Goal: Transaction & Acquisition: Purchase product/service

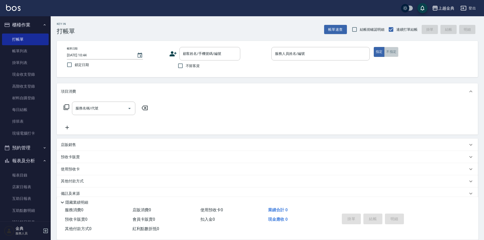
click at [384, 53] on button "不指定" at bounding box center [391, 52] width 14 height 10
click at [347, 52] on input "服務人員姓名/編號" at bounding box center [321, 53] width 94 height 9
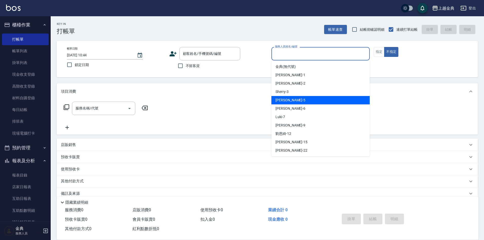
click at [299, 102] on div "小雅 -5" at bounding box center [320, 100] width 98 height 8
type input "[PERSON_NAME]-5"
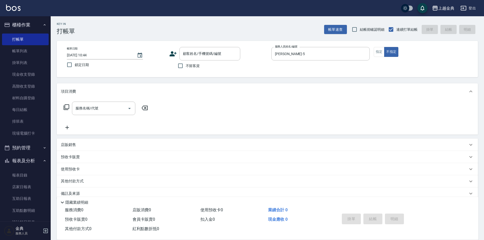
click at [64, 108] on icon at bounding box center [67, 107] width 6 height 6
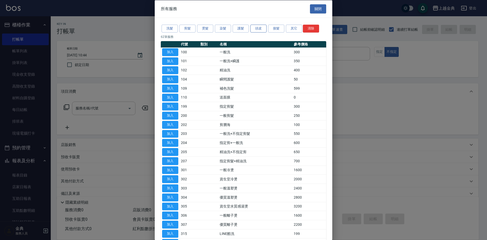
click at [258, 28] on button "頭皮" at bounding box center [258, 29] width 16 height 8
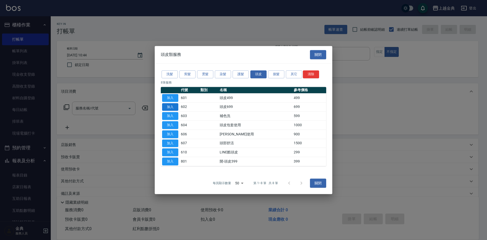
click at [172, 106] on button "加入" at bounding box center [170, 107] width 16 height 8
type input "頭皮699(602)"
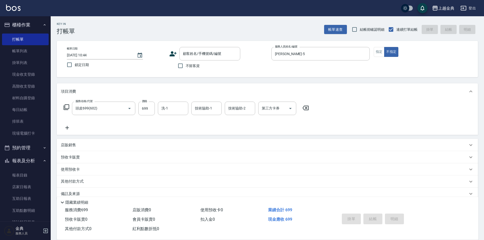
click at [195, 66] on span "不留客資" at bounding box center [193, 65] width 14 height 5
click at [186, 66] on input "不留客資" at bounding box center [180, 65] width 11 height 11
checkbox input "true"
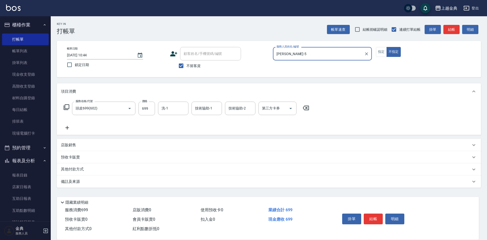
click at [80, 164] on div "其他付款方式" at bounding box center [269, 169] width 424 height 12
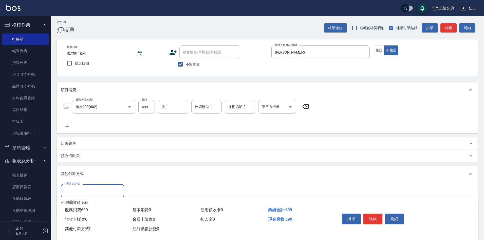
scroll to position [28, 0]
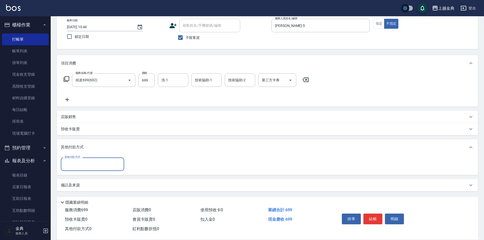
click at [78, 163] on input "其他付款方式" at bounding box center [92, 163] width 59 height 9
click at [85, 186] on span "信用卡" at bounding box center [92, 185] width 63 height 8
type input "信用卡"
type input "699"
click at [374, 216] on button "結帳" at bounding box center [372, 218] width 19 height 11
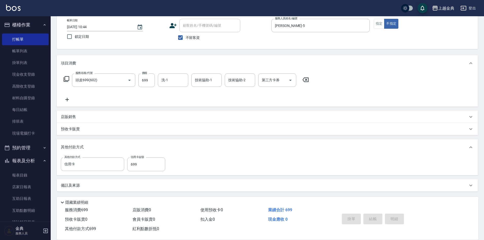
type input "[DATE] 12:58"
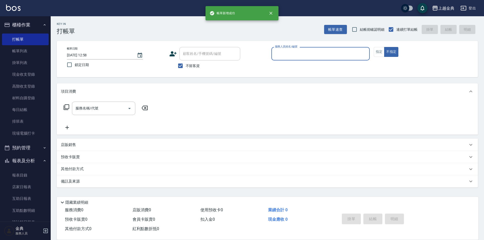
scroll to position [0, 0]
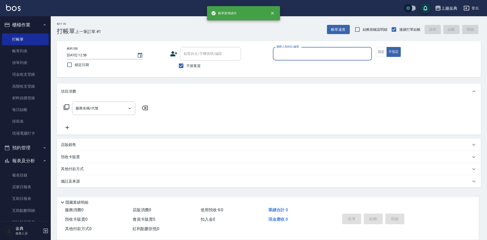
click at [288, 58] on div "服務人員姓名/編號" at bounding box center [322, 53] width 99 height 13
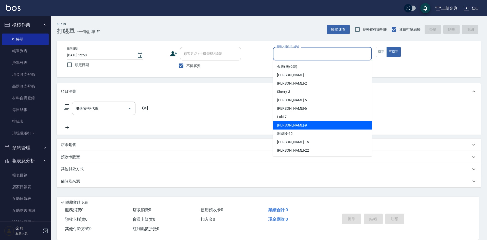
drag, startPoint x: 294, startPoint y: 123, endPoint x: 50, endPoint y: 109, distance: 244.0
click at [293, 122] on div "[PERSON_NAME] -9" at bounding box center [322, 125] width 99 height 8
type input "[PERSON_NAME]-9"
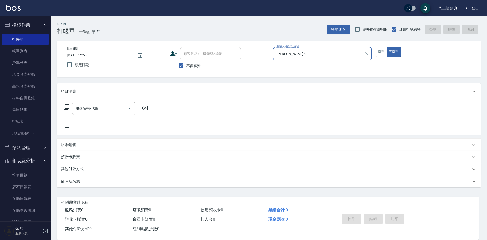
click at [61, 107] on div "服務名稱/代號 服務名稱/代號" at bounding box center [269, 116] width 424 height 35
click at [69, 107] on icon at bounding box center [67, 107] width 6 height 6
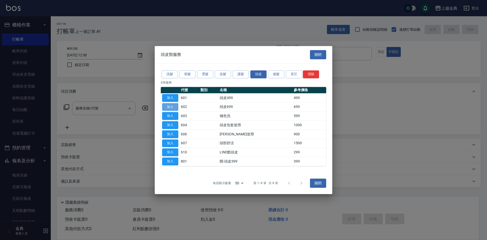
click at [170, 108] on button "加入" at bounding box center [170, 107] width 16 height 8
type input "頭皮699(602)"
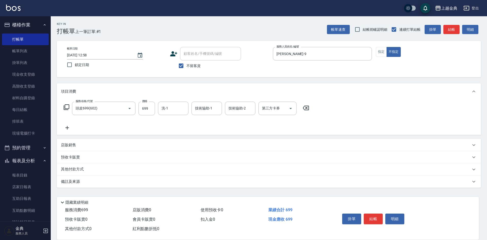
click at [104, 168] on div "其他付款方式" at bounding box center [266, 169] width 410 height 6
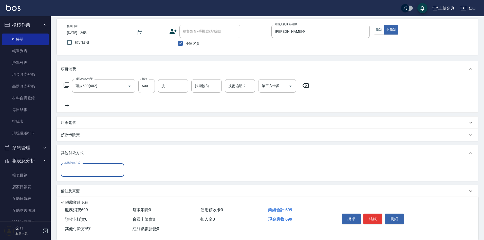
scroll to position [28, 0]
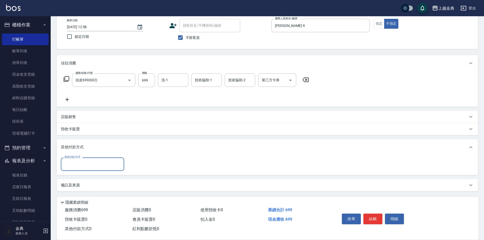
click at [83, 161] on input "其他付款方式" at bounding box center [92, 163] width 59 height 9
click at [87, 186] on span "信用卡" at bounding box center [92, 185] width 63 height 8
type input "信用卡"
click at [147, 169] on input "0" at bounding box center [146, 164] width 38 height 14
type input "699"
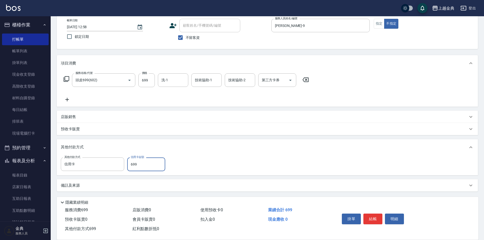
click at [369, 211] on div "掛單 結帳 明細" at bounding box center [373, 219] width 66 height 16
click at [370, 213] on button "結帳" at bounding box center [372, 218] width 19 height 11
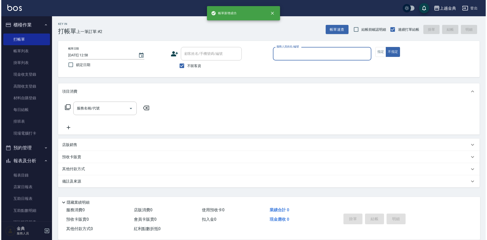
scroll to position [0, 0]
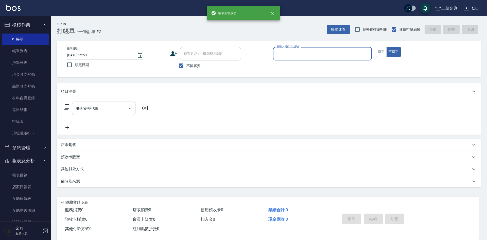
drag, startPoint x: 300, startPoint y: 51, endPoint x: 303, endPoint y: 60, distance: 8.7
click at [300, 51] on input "服務人員姓名/編號" at bounding box center [322, 53] width 94 height 9
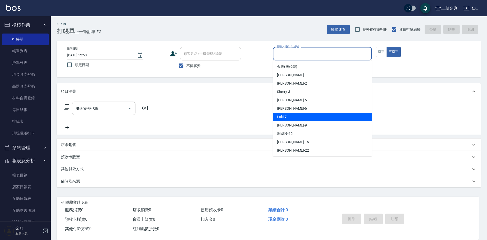
click at [306, 115] on div "Luki -7" at bounding box center [322, 117] width 99 height 8
type input "Luki-7"
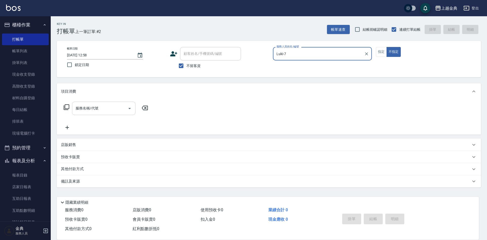
click at [75, 106] on input "服務名稱/代號" at bounding box center [99, 108] width 51 height 9
click at [69, 107] on icon at bounding box center [67, 107] width 6 height 6
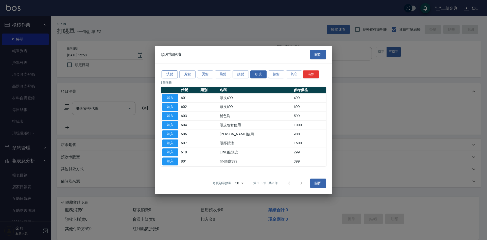
click at [172, 75] on div "洗髮 剪髮 燙髮 染髮 護髮 頭皮 接髮 其它 清除" at bounding box center [243, 73] width 165 height 9
click at [170, 76] on button "洗髮" at bounding box center [169, 74] width 16 height 8
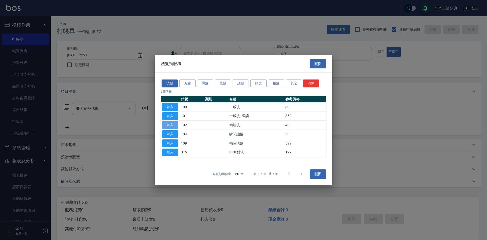
click at [172, 125] on button "加入" at bounding box center [170, 125] width 16 height 8
type input "精油洗(102)"
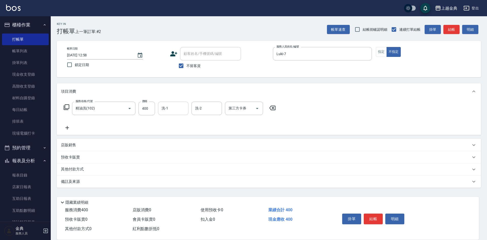
click at [167, 109] on input "洗-1" at bounding box center [173, 108] width 26 height 9
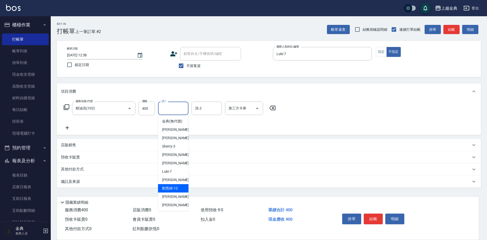
click at [178, 192] on div "[PERSON_NAME]-12" at bounding box center [173, 188] width 30 height 8
click at [172, 112] on input "[PERSON_NAME]-12" at bounding box center [169, 108] width 18 height 9
click at [178, 199] on div "[PERSON_NAME] -15" at bounding box center [173, 196] width 30 height 8
type input "[PERSON_NAME]-15"
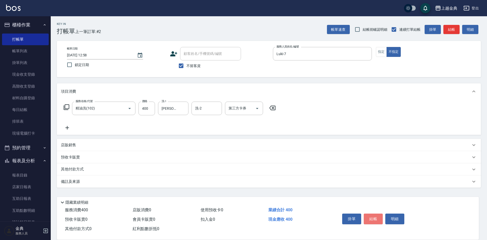
click at [370, 214] on button "結帳" at bounding box center [372, 218] width 19 height 11
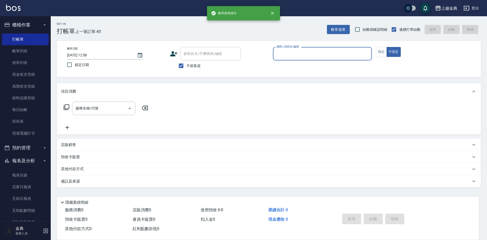
drag, startPoint x: 310, startPoint y: 56, endPoint x: 309, endPoint y: 59, distance: 2.6
click at [309, 56] on input "服務人員姓名/編號" at bounding box center [322, 53] width 94 height 9
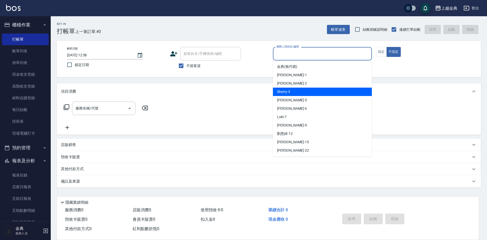
drag, startPoint x: 306, startPoint y: 91, endPoint x: 91, endPoint y: 120, distance: 216.5
click at [305, 91] on div "Sherry -3" at bounding box center [322, 91] width 99 height 8
type input "Sherry-3"
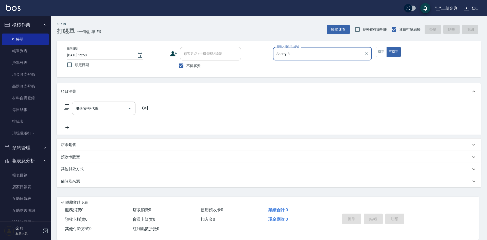
click at [66, 107] on icon at bounding box center [66, 107] width 6 height 6
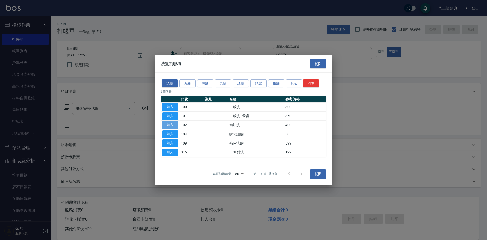
click at [168, 123] on button "加入" at bounding box center [170, 125] width 16 height 8
type input "精油洗(102)"
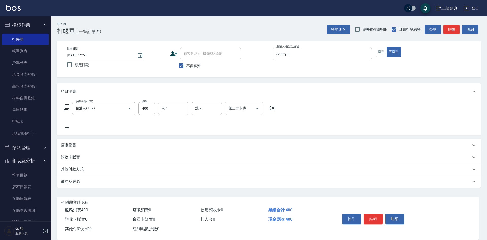
click at [180, 108] on input "洗-1" at bounding box center [173, 108] width 26 height 9
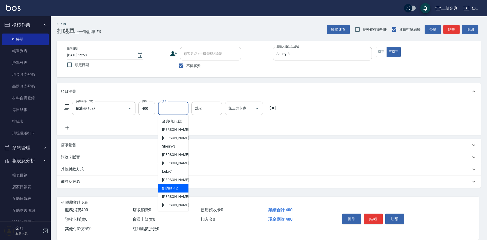
click at [177, 191] on span "[PERSON_NAME]-12" at bounding box center [170, 187] width 16 height 5
type input "[PERSON_NAME]-12"
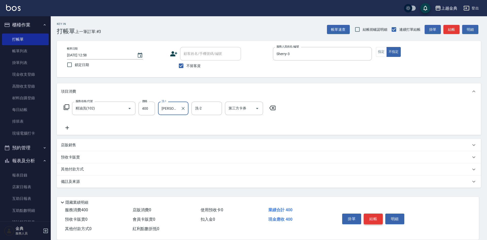
click at [372, 216] on button "結帳" at bounding box center [372, 218] width 19 height 11
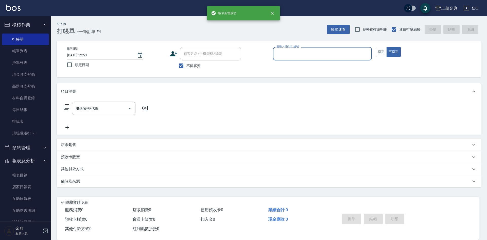
click at [309, 48] on div "服務人員姓名/編號" at bounding box center [322, 53] width 99 height 13
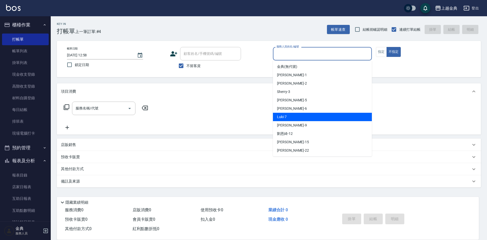
click at [310, 110] on div "[PERSON_NAME] -6" at bounding box center [322, 108] width 99 height 8
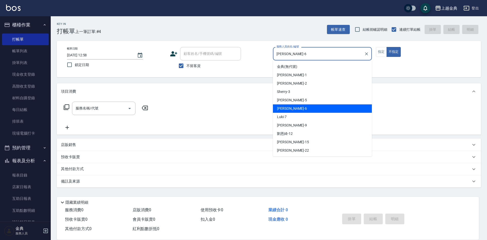
click at [296, 52] on input "[PERSON_NAME]-6" at bounding box center [318, 53] width 87 height 9
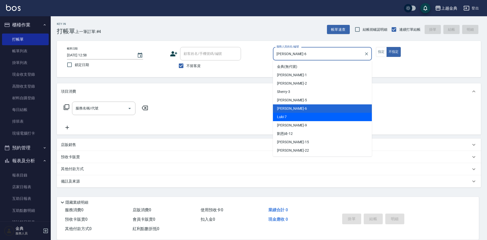
click at [300, 117] on div "Luki -7" at bounding box center [322, 117] width 99 height 8
type input "Luki-7"
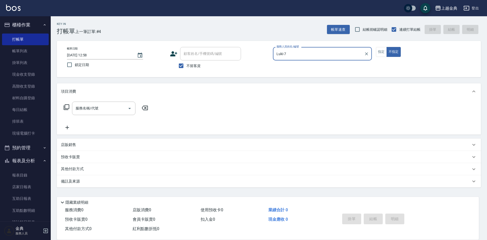
click at [66, 109] on icon at bounding box center [66, 107] width 6 height 6
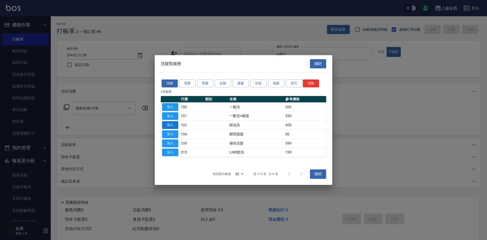
click at [167, 125] on button "加入" at bounding box center [170, 125] width 16 height 8
type input "精油洗(102)"
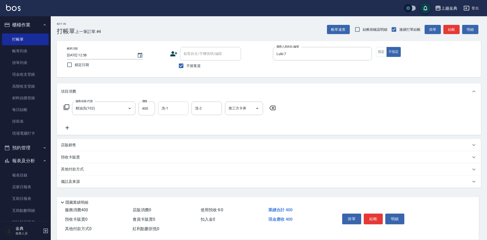
click at [160, 113] on div "洗-1" at bounding box center [173, 107] width 30 height 13
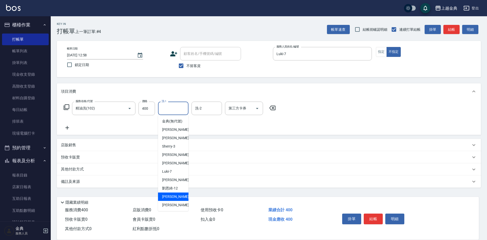
click at [174, 200] on div "[PERSON_NAME] -15" at bounding box center [173, 196] width 30 height 8
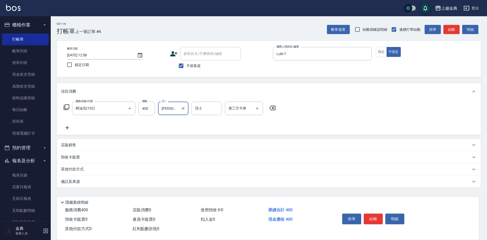
click at [167, 109] on input "[PERSON_NAME]-15" at bounding box center [169, 108] width 18 height 9
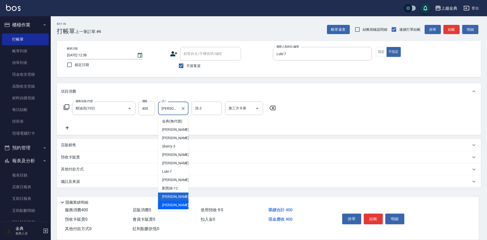
click at [176, 209] on div "[PERSON_NAME] -22" at bounding box center [173, 204] width 30 height 8
type input "[PERSON_NAME]-22"
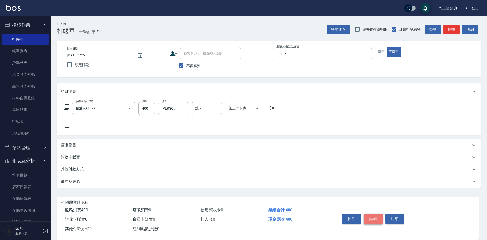
click at [371, 215] on button "結帳" at bounding box center [372, 218] width 19 height 11
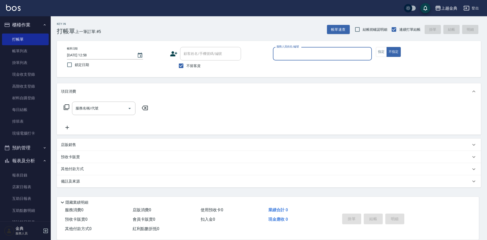
click at [311, 54] on input "服務人員姓名/編號" at bounding box center [322, 53] width 94 height 9
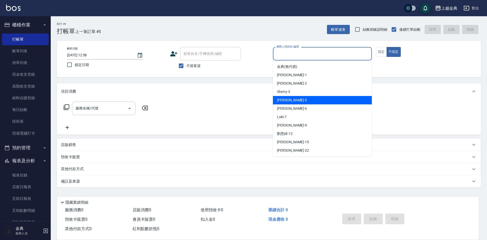
click at [301, 102] on div "小雅 -5" at bounding box center [322, 100] width 99 height 8
type input "[PERSON_NAME]-5"
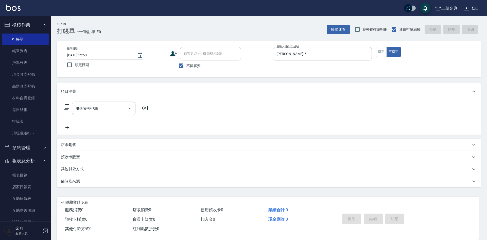
click at [67, 108] on icon at bounding box center [66, 107] width 6 height 6
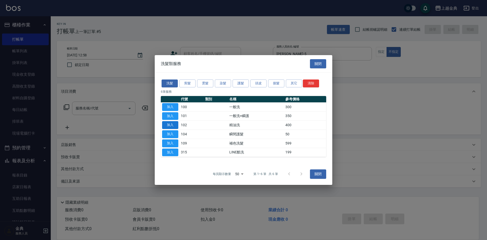
click at [172, 125] on button "加入" at bounding box center [170, 125] width 16 height 8
type input "精油洗(102)"
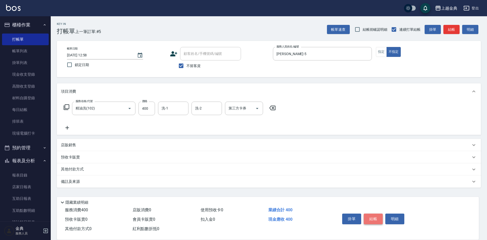
click at [375, 215] on button "結帳" at bounding box center [372, 218] width 19 height 11
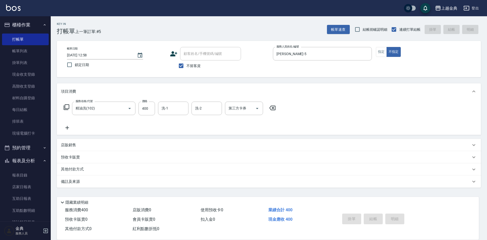
type input "[DATE] 12:59"
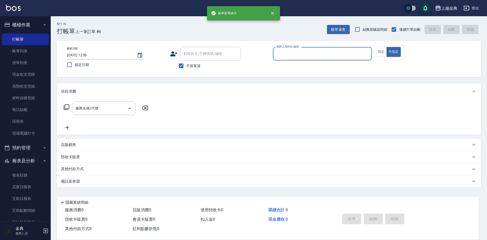
click at [315, 53] on input "服務人員姓名/編號" at bounding box center [322, 53] width 94 height 9
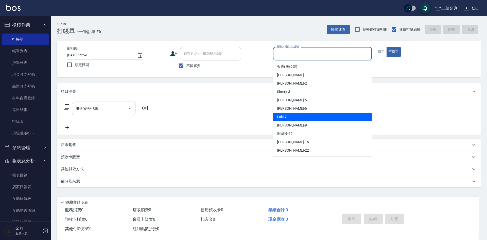
click at [314, 115] on div "Luki -7" at bounding box center [322, 117] width 99 height 8
type input "Luki-7"
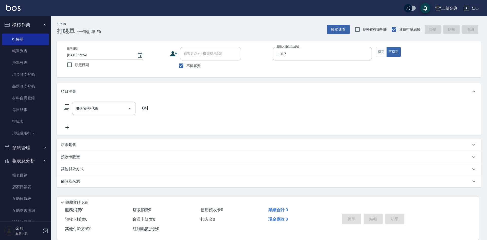
click at [65, 108] on icon at bounding box center [67, 107] width 6 height 6
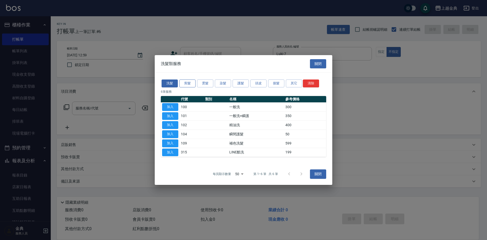
click at [187, 80] on button "剪髮" at bounding box center [187, 83] width 16 height 8
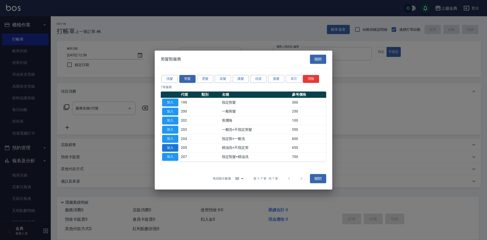
drag, startPoint x: 178, startPoint y: 149, endPoint x: 174, endPoint y: 148, distance: 3.3
click at [176, 149] on button "加入" at bounding box center [170, 148] width 16 height 8
type input "精油洗+不指定剪(205)"
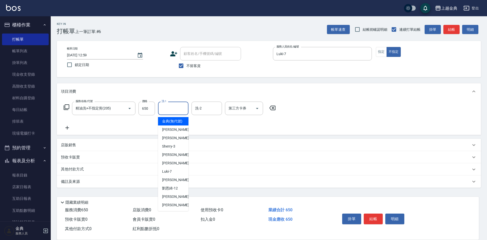
click at [178, 109] on input "洗-1" at bounding box center [173, 108] width 26 height 9
click at [178, 207] on div "[PERSON_NAME] -22" at bounding box center [173, 204] width 30 height 8
type input "[PERSON_NAME]-22"
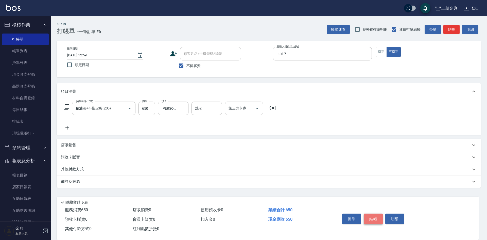
click at [374, 219] on button "結帳" at bounding box center [372, 218] width 19 height 11
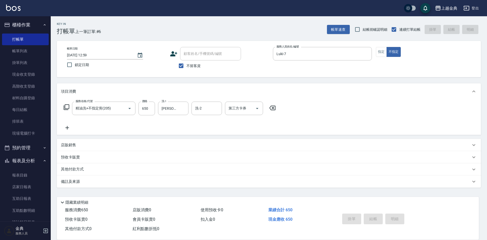
type input "[DATE] 13:00"
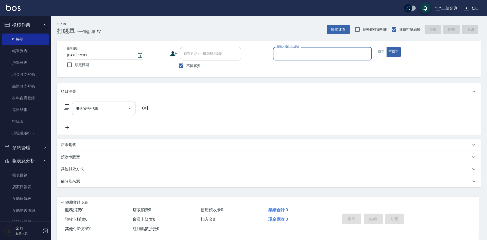
click at [309, 50] on input "服務人員姓名/編號" at bounding box center [322, 53] width 94 height 9
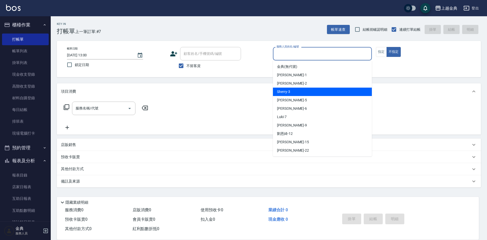
drag, startPoint x: 305, startPoint y: 90, endPoint x: 204, endPoint y: 98, distance: 101.7
click at [304, 90] on div "Sherry -3" at bounding box center [322, 91] width 99 height 8
type input "Sherry-3"
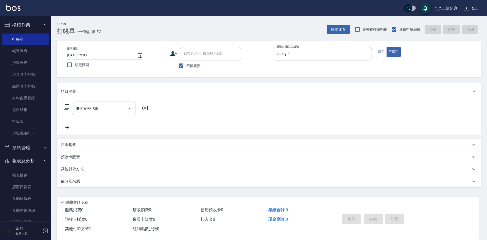
click at [66, 106] on icon at bounding box center [66, 107] width 6 height 6
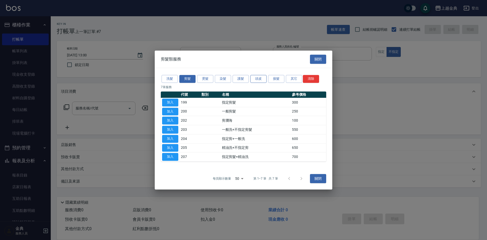
click at [259, 79] on button "頭皮" at bounding box center [258, 79] width 16 height 8
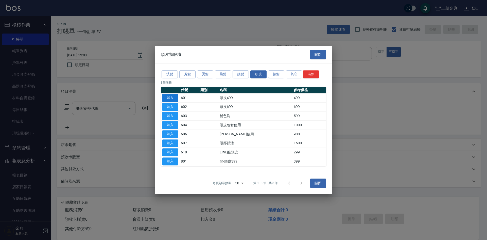
click at [170, 100] on button "加入" at bounding box center [170, 98] width 16 height 8
type input "頭皮499(601)"
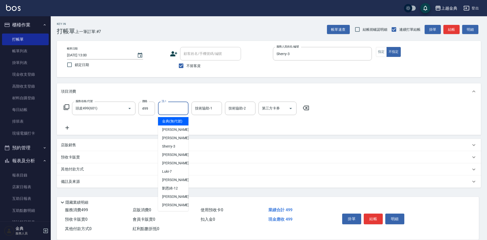
click at [172, 111] on input "洗-1" at bounding box center [173, 108] width 26 height 9
click at [174, 191] on span "[PERSON_NAME]-12" at bounding box center [170, 187] width 16 height 5
type input "[PERSON_NAME]-12"
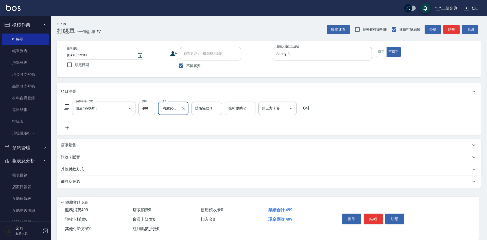
click at [237, 111] on input "技術協助-2" at bounding box center [240, 108] width 26 height 9
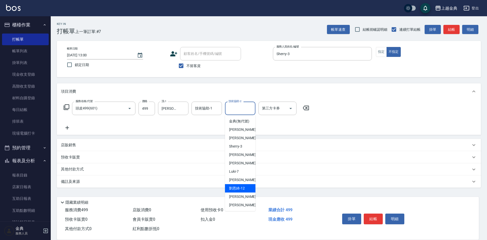
click at [244, 191] on span "[PERSON_NAME]-12" at bounding box center [237, 187] width 16 height 5
type input "[PERSON_NAME]-12"
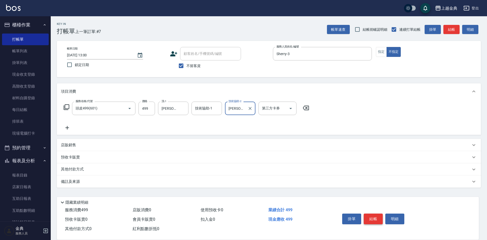
click at [372, 216] on button "結帳" at bounding box center [372, 218] width 19 height 11
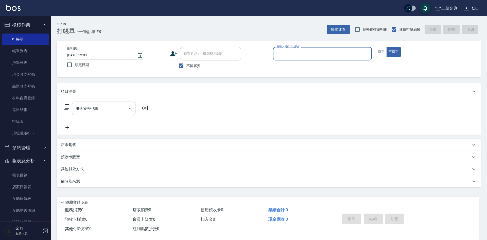
drag, startPoint x: 301, startPoint y: 49, endPoint x: 306, endPoint y: 54, distance: 7.9
click at [305, 52] on div "服務人員姓名/編號" at bounding box center [322, 53] width 99 height 13
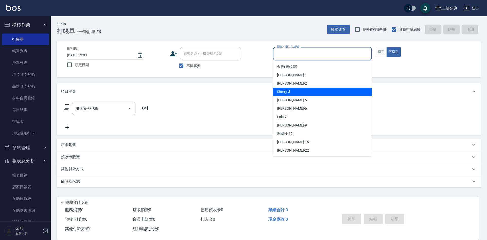
click at [308, 94] on div "Sherry -3" at bounding box center [322, 91] width 99 height 8
type input "Sherry-3"
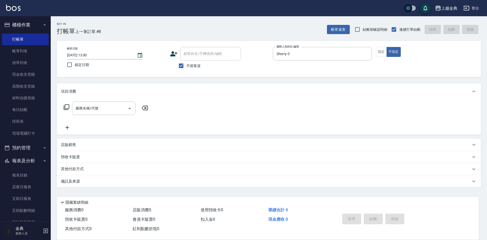
click at [66, 107] on icon at bounding box center [66, 107] width 6 height 6
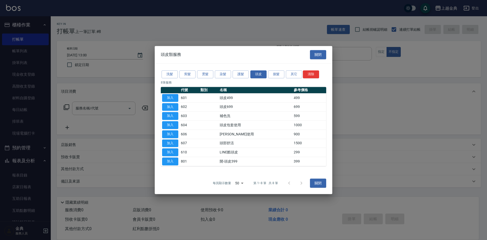
drag, startPoint x: 170, startPoint y: 69, endPoint x: 172, endPoint y: 78, distance: 9.5
click at [171, 72] on div "洗髮 剪髮 燙髮 染髮 護髮 頭皮 接髮 其它 清除 8 筆服務 代號 類別 名稱 參考價格 加入 601 頭皮499 499 加入 602 頭皮699 69…" at bounding box center [243, 117] width 177 height 108
click at [172, 78] on div "洗髮 剪髮 燙髮 染髮 護髮 頭皮 接髮 其它 清除" at bounding box center [243, 73] width 165 height 9
click at [172, 75] on button "洗髮" at bounding box center [169, 74] width 16 height 8
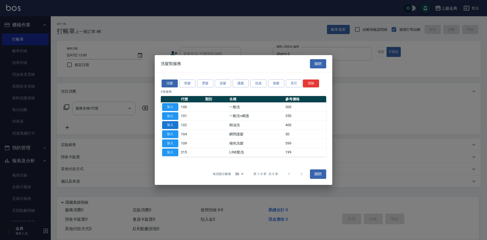
click at [173, 125] on button "加入" at bounding box center [170, 125] width 16 height 8
type input "精油洗(102)"
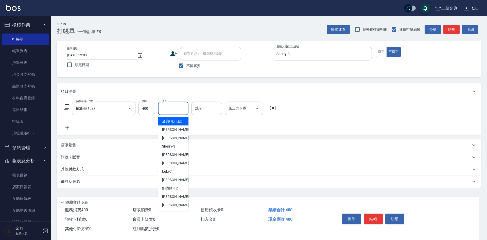
click at [171, 109] on input "洗-1" at bounding box center [173, 108] width 26 height 9
click at [178, 208] on div "[PERSON_NAME] -22" at bounding box center [173, 204] width 30 height 8
type input "[PERSON_NAME]-22"
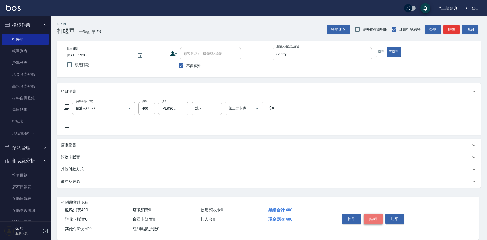
click at [366, 215] on button "結帳" at bounding box center [372, 218] width 19 height 11
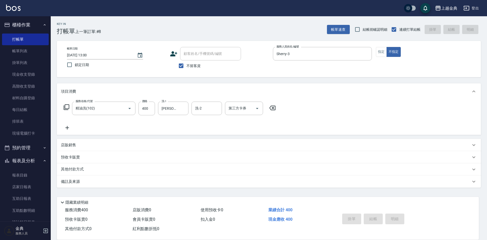
type input "[DATE] 13:01"
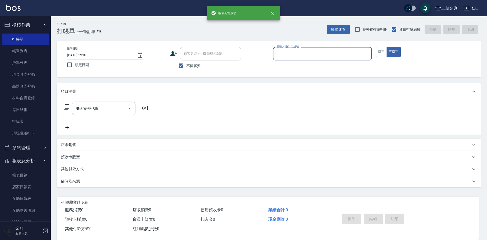
click at [301, 51] on input "服務人員姓名/編號" at bounding box center [322, 53] width 94 height 9
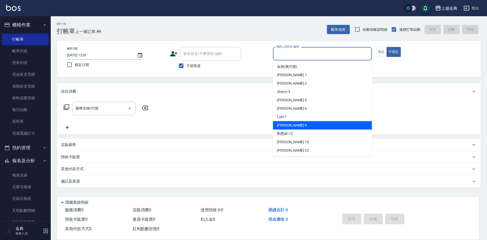
click at [300, 123] on div "[PERSON_NAME] -9" at bounding box center [322, 125] width 99 height 8
type input "[PERSON_NAME]-9"
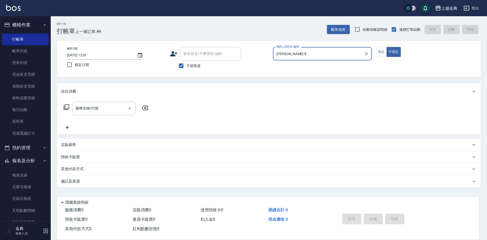
click at [66, 109] on icon at bounding box center [67, 107] width 6 height 6
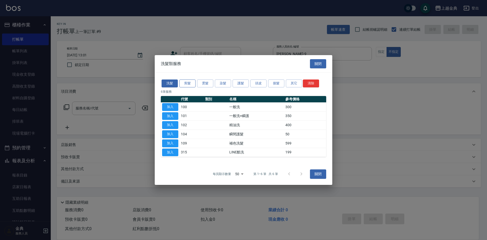
click at [191, 82] on button "剪髮" at bounding box center [187, 83] width 16 height 8
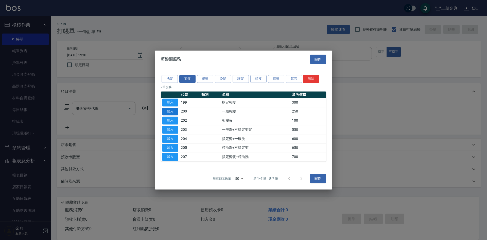
click at [169, 111] on button "加入" at bounding box center [170, 111] width 16 height 8
type input "一般剪髮(200)"
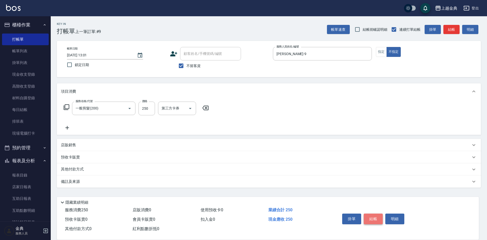
click at [373, 217] on button "結帳" at bounding box center [372, 218] width 19 height 11
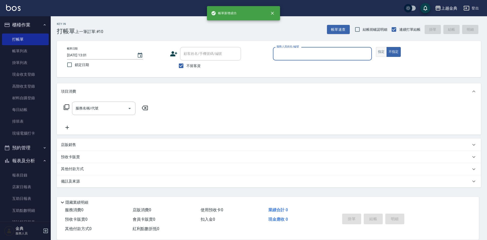
click at [381, 52] on button "指定" at bounding box center [381, 52] width 11 height 10
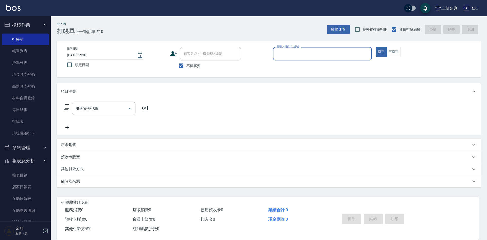
click at [333, 59] on div "服務人員姓名/編號" at bounding box center [322, 53] width 99 height 13
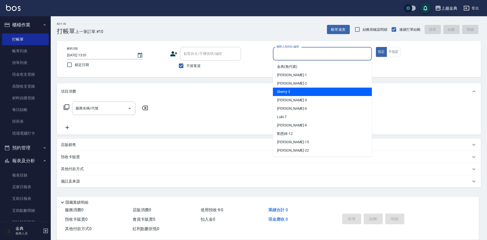
click at [320, 94] on div "Sherry -3" at bounding box center [322, 91] width 99 height 8
type input "Sherry-3"
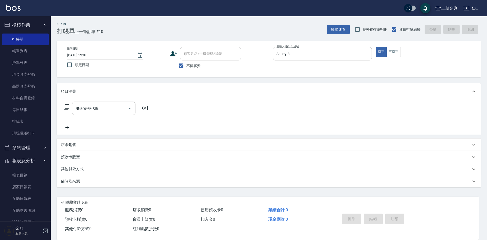
click at [68, 108] on icon at bounding box center [66, 107] width 6 height 6
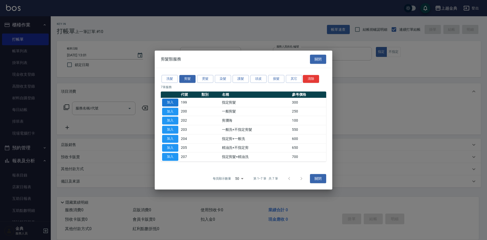
click at [164, 99] on button "加入" at bounding box center [170, 102] width 16 height 8
type input "指定剪髮(199)"
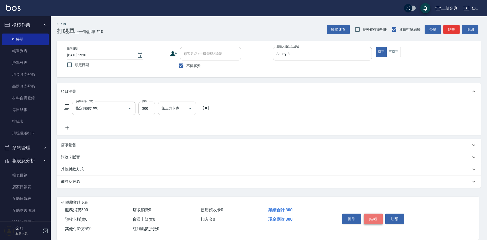
click at [379, 215] on button "結帳" at bounding box center [372, 218] width 19 height 11
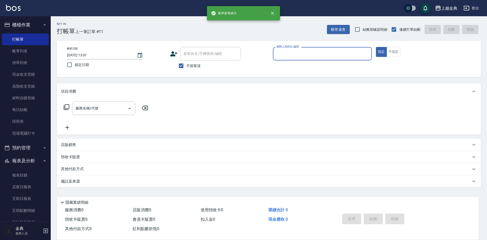
click at [283, 55] on input "服務人員姓名/編號" at bounding box center [322, 53] width 94 height 9
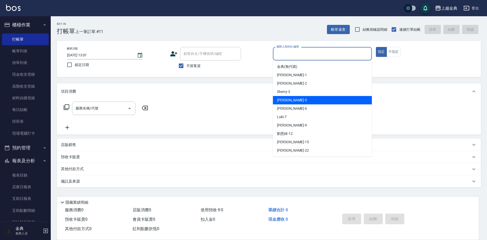
click at [299, 98] on div "小雅 -5" at bounding box center [322, 100] width 99 height 8
type input "[PERSON_NAME]-5"
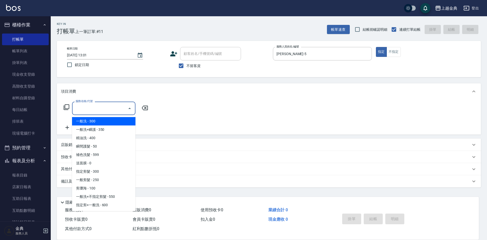
click at [98, 109] on input "服務名稱/代號" at bounding box center [99, 108] width 51 height 9
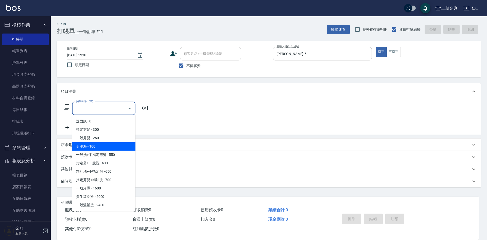
scroll to position [51, 0]
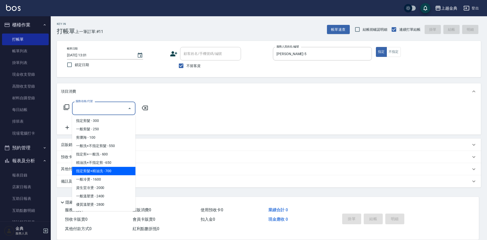
click at [110, 169] on span "指定剪髮+精油洗 - 700" at bounding box center [103, 171] width 63 height 8
type input "指定剪髮+精油洗(207)"
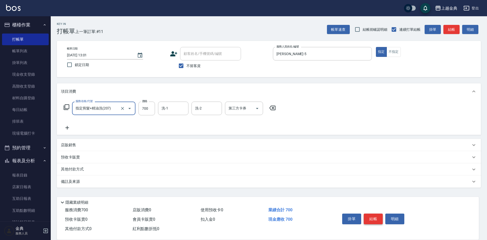
click at [375, 217] on button "結帳" at bounding box center [372, 218] width 19 height 11
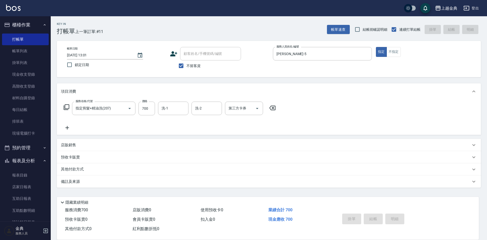
type input "[DATE] 13:03"
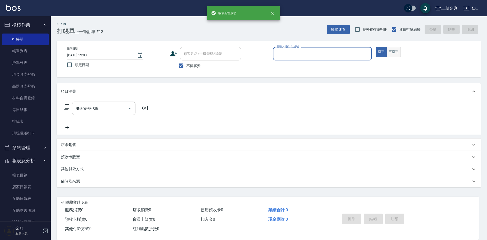
click at [391, 49] on button "不指定" at bounding box center [393, 52] width 14 height 10
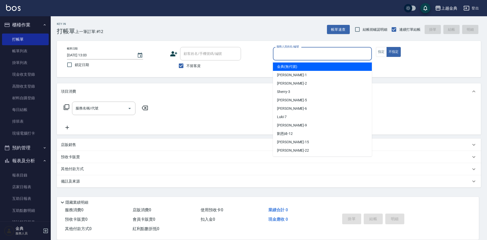
drag, startPoint x: 344, startPoint y: 51, endPoint x: 333, endPoint y: 61, distance: 14.7
click at [343, 51] on input "服務人員姓名/編號" at bounding box center [322, 53] width 94 height 9
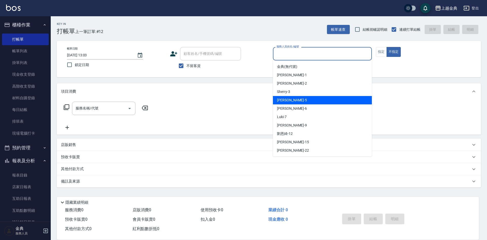
click at [315, 97] on div "小雅 -5" at bounding box center [322, 100] width 99 height 8
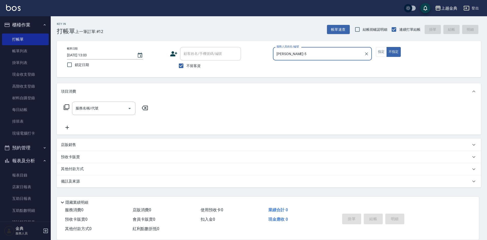
click at [314, 53] on input "[PERSON_NAME]-5" at bounding box center [318, 53] width 87 height 9
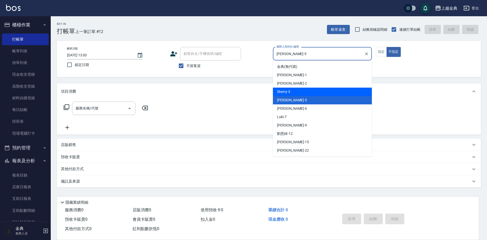
click at [305, 91] on div "Sherry -3" at bounding box center [322, 91] width 99 height 8
type input "Sherry-3"
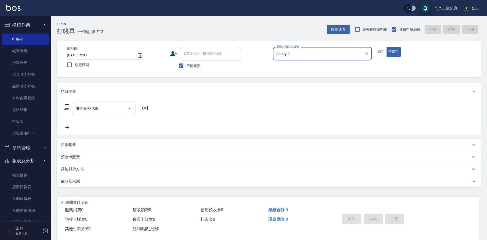
click at [125, 112] on input "服務名稱/代號" at bounding box center [99, 108] width 51 height 9
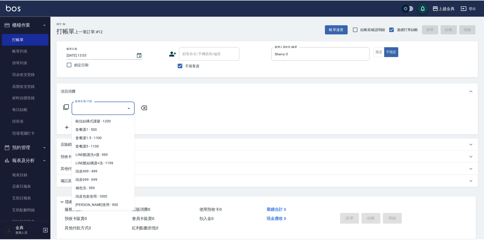
scroll to position [329, 0]
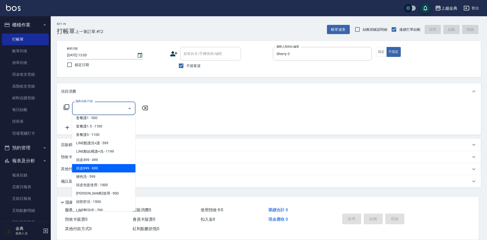
click at [107, 166] on span "頭皮699 - 699" at bounding box center [103, 168] width 63 height 8
type input "頭皮699(602)"
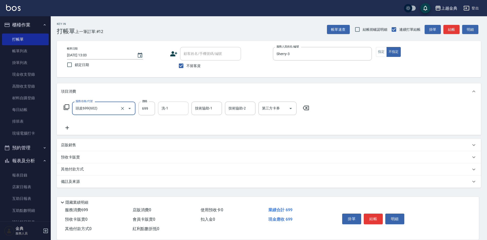
click at [167, 113] on input "洗-1" at bounding box center [173, 108] width 26 height 9
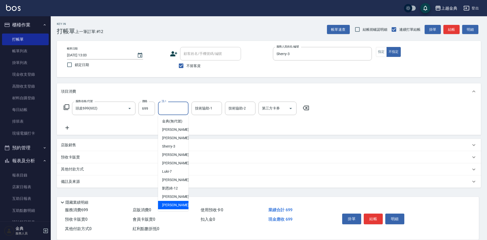
click at [177, 209] on div "[PERSON_NAME] -22" at bounding box center [173, 204] width 30 height 8
type input "[PERSON_NAME]-22"
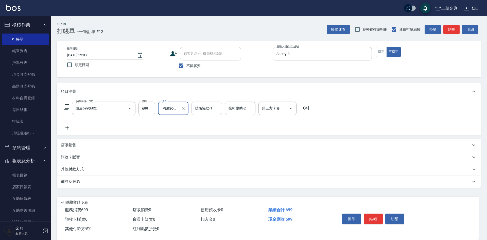
click at [211, 107] on input "技術協助-1" at bounding box center [207, 108] width 26 height 9
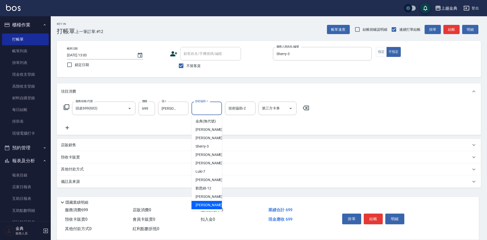
click at [210, 208] on div "[PERSON_NAME] -22" at bounding box center [206, 204] width 30 height 8
type input "[PERSON_NAME]-22"
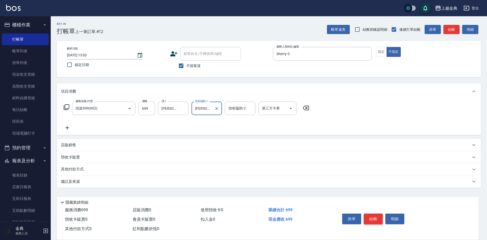
click at [373, 215] on button "結帳" at bounding box center [372, 218] width 19 height 11
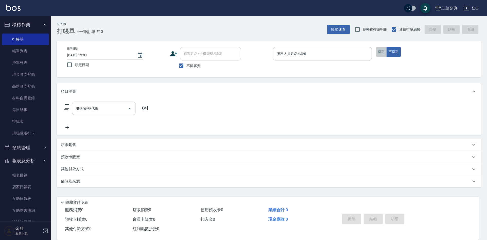
click at [380, 50] on button "指定" at bounding box center [381, 52] width 11 height 10
click at [345, 61] on p at bounding box center [322, 62] width 99 height 5
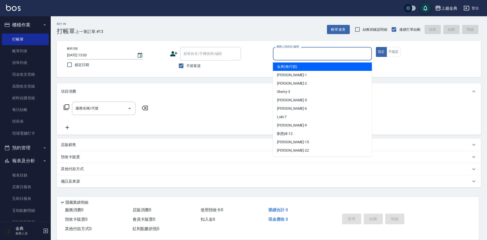
drag, startPoint x: 336, startPoint y: 56, endPoint x: 307, endPoint y: 75, distance: 34.4
click at [336, 57] on input "服務人員姓名/編號" at bounding box center [322, 53] width 94 height 9
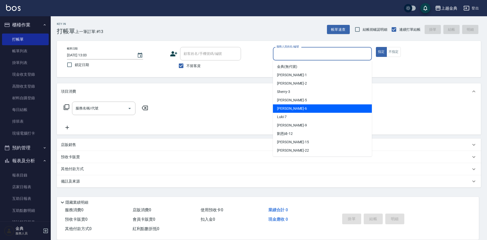
click at [291, 111] on div "[PERSON_NAME] -6" at bounding box center [322, 108] width 99 height 8
type input "[PERSON_NAME]-6"
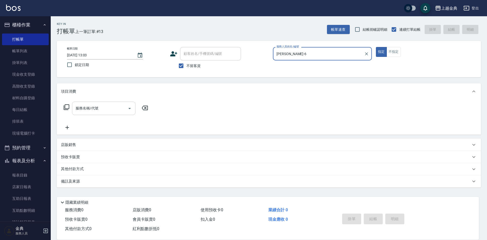
click at [100, 113] on div "服務名稱/代號" at bounding box center [103, 107] width 63 height 13
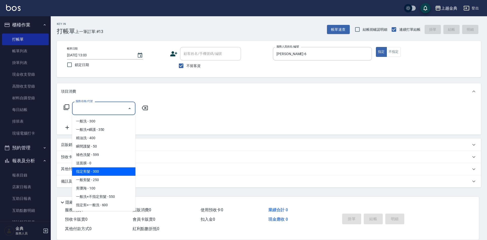
click at [105, 171] on span "指定剪髮 - 300" at bounding box center [103, 171] width 63 height 8
type input "指定剪髮(199)"
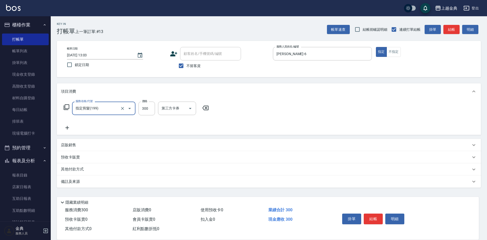
click at [376, 216] on button "結帳" at bounding box center [372, 218] width 19 height 11
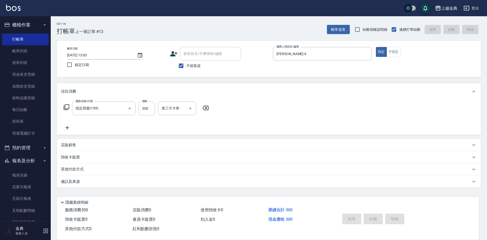
type input "[DATE] 13:04"
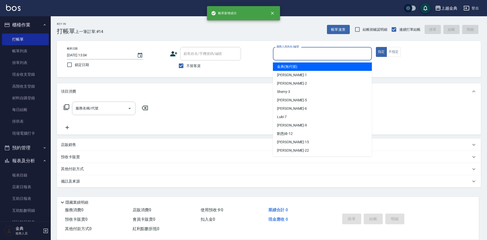
click at [334, 50] on input "服務人員姓名/編號" at bounding box center [322, 53] width 94 height 9
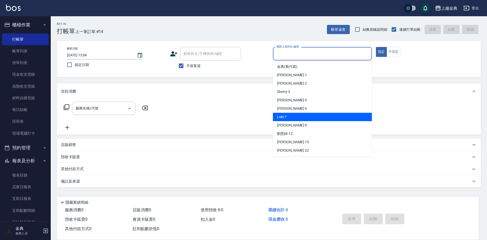
click at [285, 115] on span "Luki -7" at bounding box center [282, 116] width 10 height 5
type input "Luki-7"
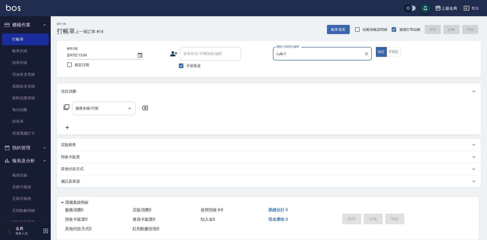
click at [118, 106] on input "服務名稱/代號" at bounding box center [99, 108] width 51 height 9
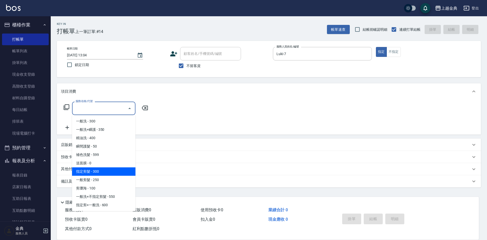
click at [110, 168] on span "指定剪髮 - 300" at bounding box center [103, 171] width 63 height 8
type input "指定剪髮(199)"
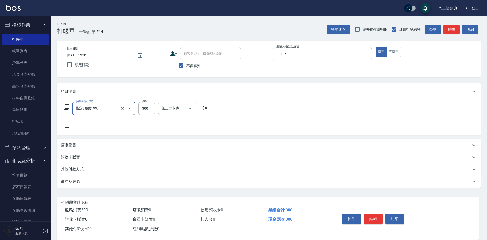
click at [71, 130] on icon at bounding box center [67, 127] width 13 height 6
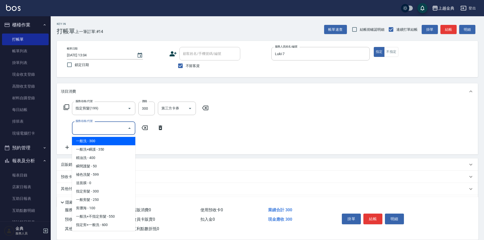
click at [75, 129] on input "服務名稱/代號" at bounding box center [99, 127] width 51 height 9
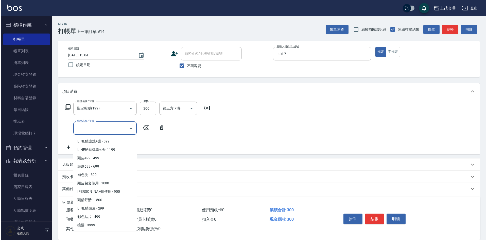
scroll to position [351, 0]
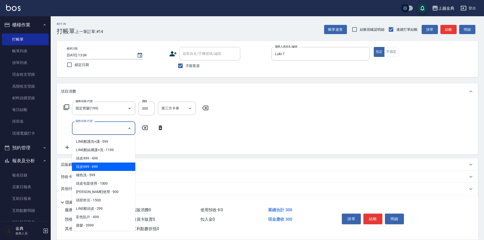
click at [98, 169] on span "頭皮699 - 699" at bounding box center [103, 166] width 63 height 8
type input "頭皮699(602)"
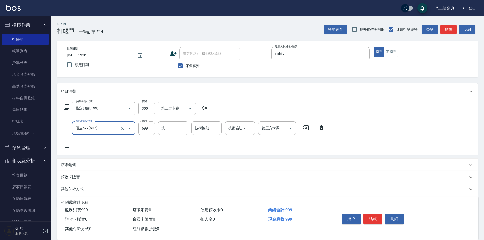
click at [185, 136] on div "服務名稱/代號 指定剪髮(199) 服務名稱/代號 價格 300 價格 第三方卡券 第三方卡券 服務名稱/代號 頭皮699(602) 服務名稱/代號 價格 6…" at bounding box center [194, 125] width 267 height 49
click at [177, 128] on input "洗-1" at bounding box center [173, 127] width 26 height 9
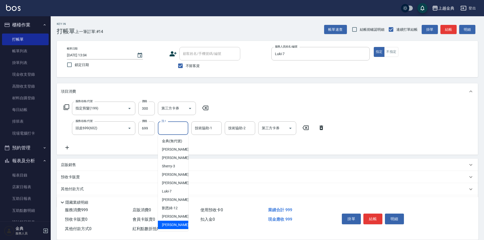
click at [177, 228] on div "[PERSON_NAME] -22" at bounding box center [173, 224] width 30 height 8
type input "[PERSON_NAME]-22"
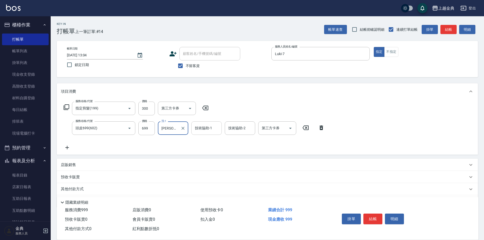
click at [201, 131] on input "技術協助-1" at bounding box center [207, 127] width 26 height 9
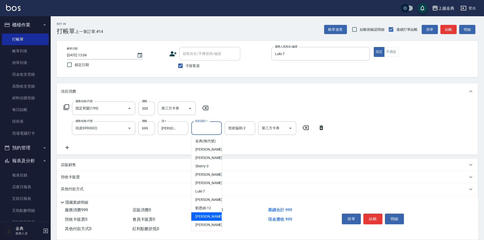
click at [203, 219] on span "[PERSON_NAME] -15" at bounding box center [211, 215] width 32 height 5
type input "[PERSON_NAME]-15"
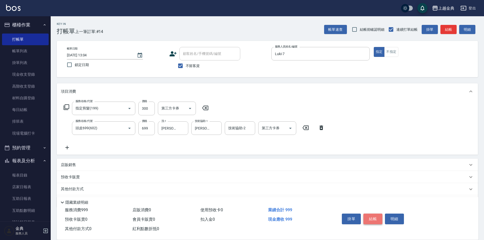
click at [371, 217] on button "結帳" at bounding box center [372, 218] width 19 height 11
